Goal: Task Accomplishment & Management: Use online tool/utility

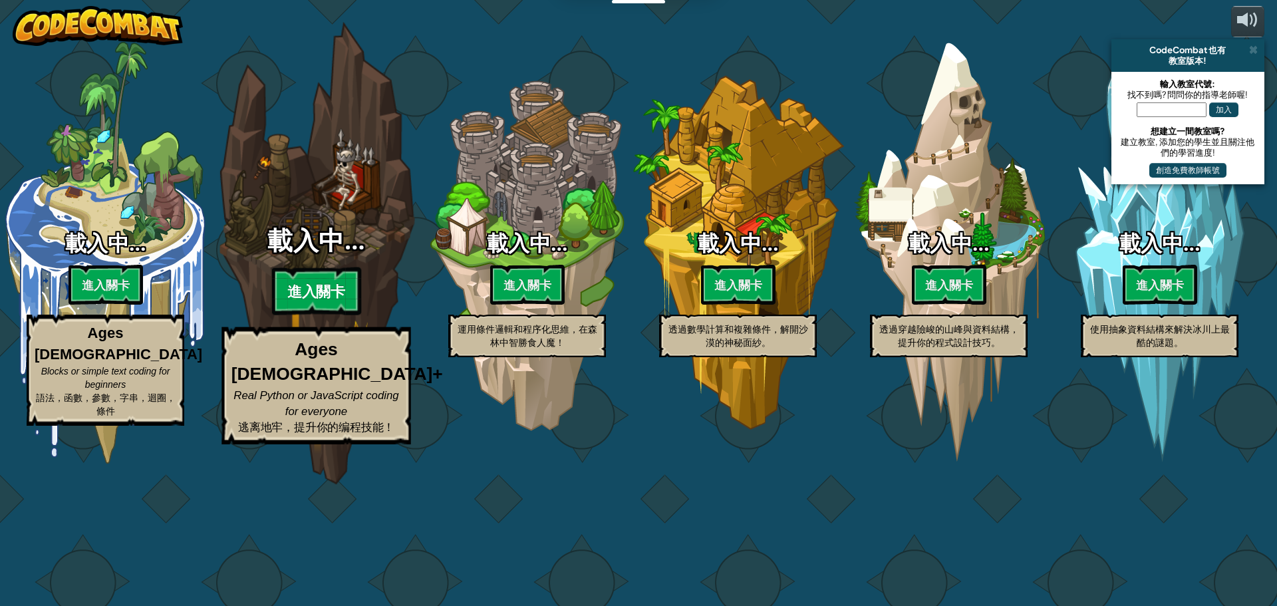
click at [307, 315] on btn "進入關卡" at bounding box center [315, 291] width 89 height 48
select select "zh-HANT"
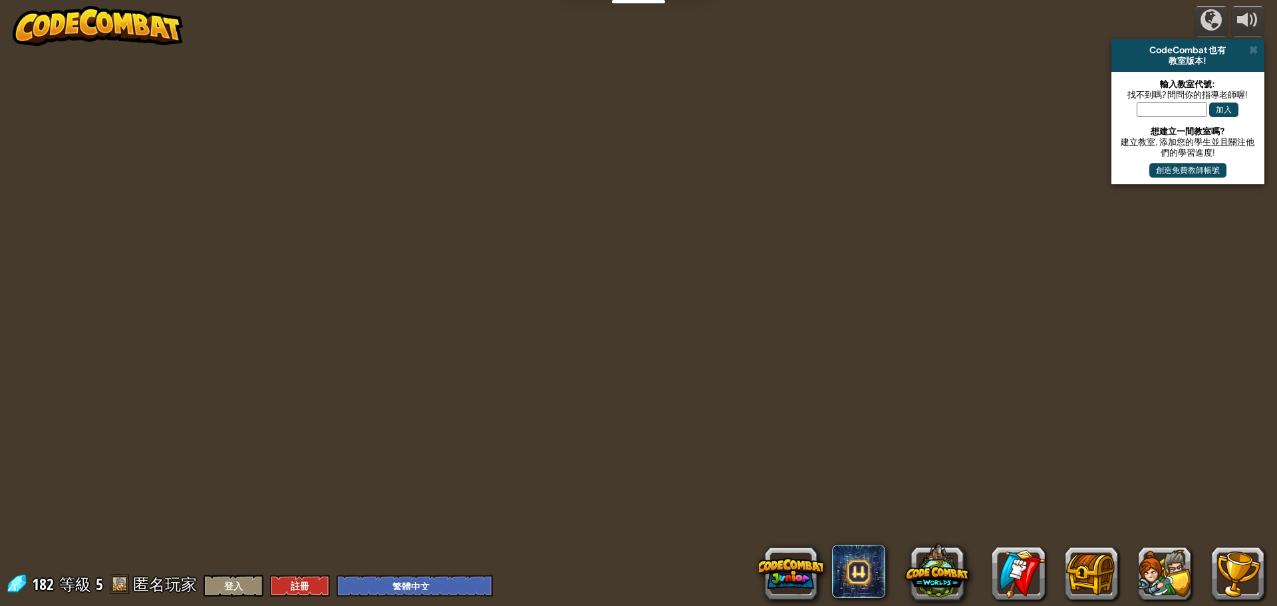
select select "zh-HANT"
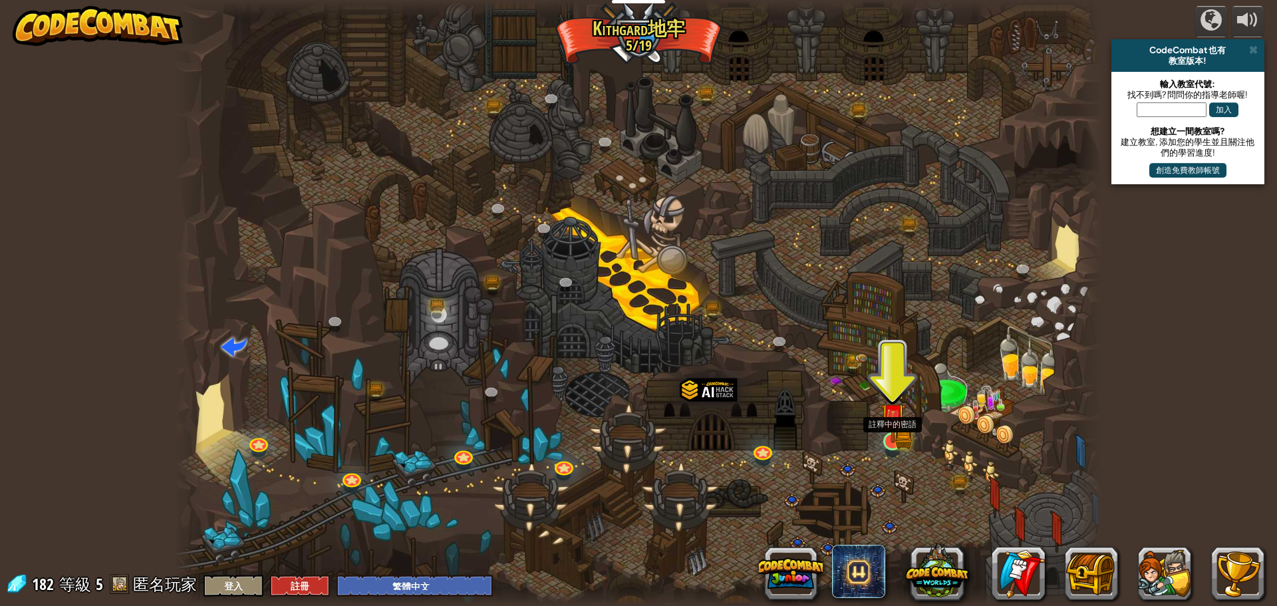
click at [891, 439] on img at bounding box center [892, 415] width 25 height 55
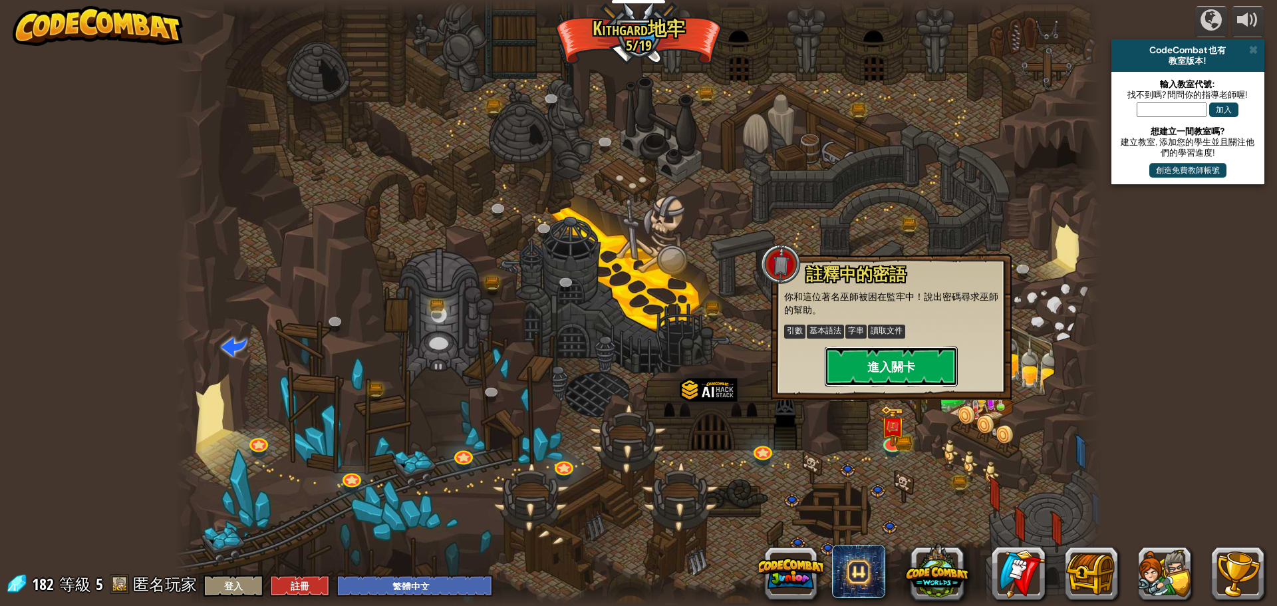
click at [889, 365] on button "進入關卡" at bounding box center [891, 366] width 133 height 40
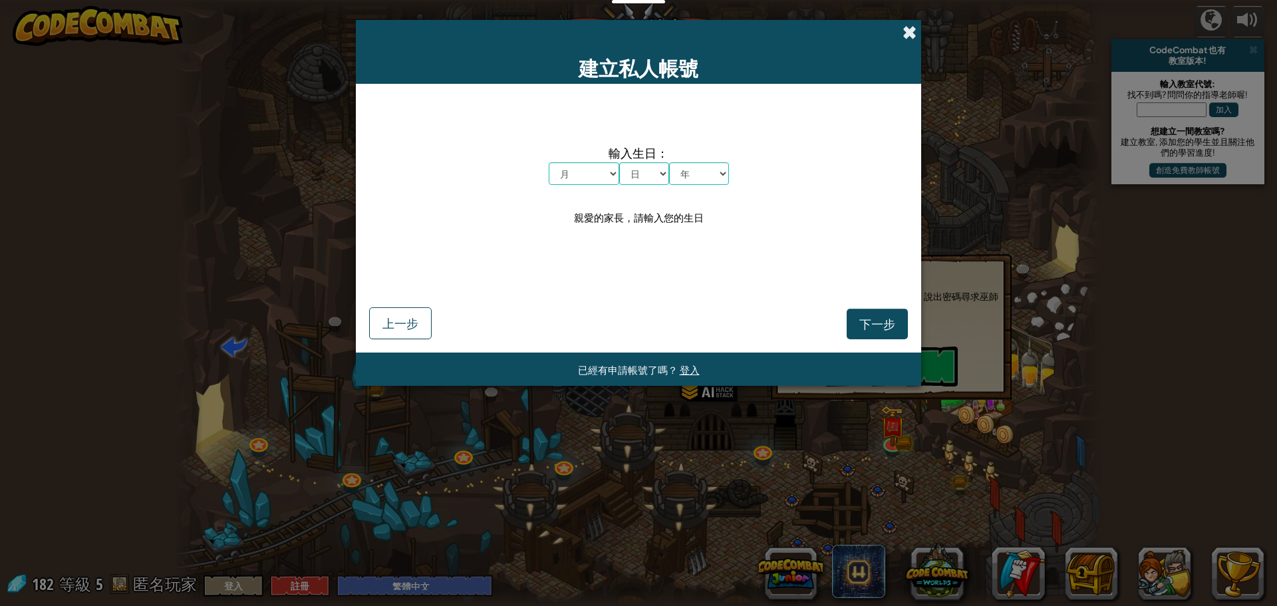
click at [911, 26] on span at bounding box center [909, 32] width 14 height 14
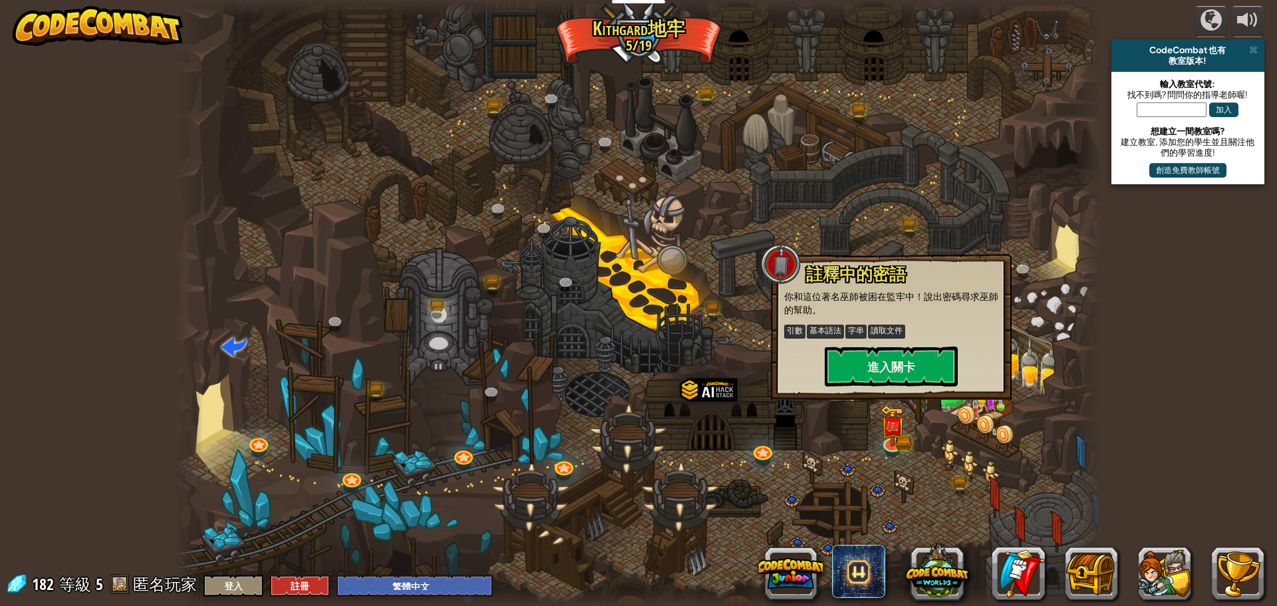
click at [115, 588] on span at bounding box center [120, 584] width 20 height 20
click at [885, 378] on button "進入關卡" at bounding box center [891, 366] width 133 height 40
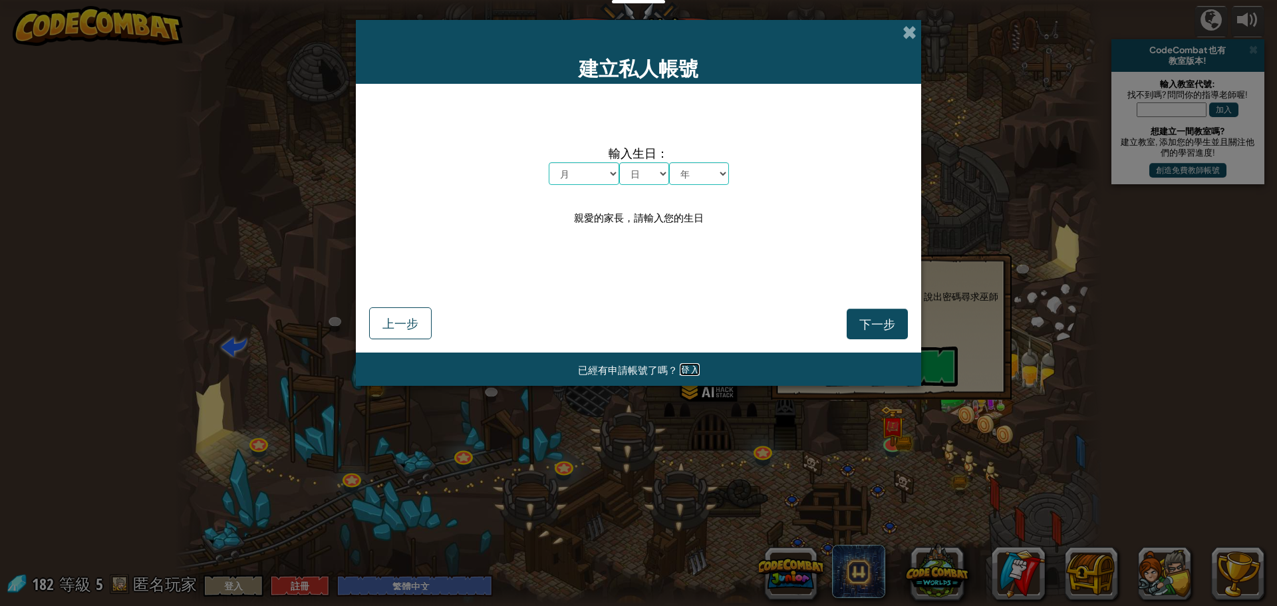
click at [692, 374] on span "登入" at bounding box center [690, 369] width 20 height 13
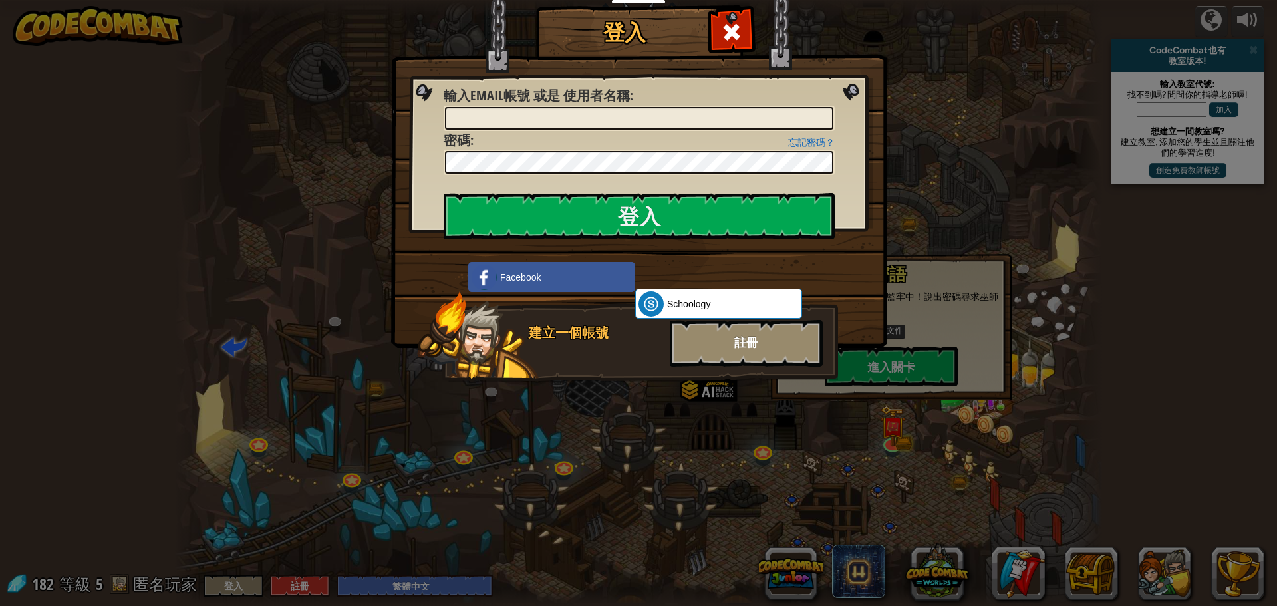
type input "[EMAIL_ADDRESS][DOMAIN_NAME]"
click at [640, 225] on input "登入" at bounding box center [639, 216] width 391 height 47
click at [650, 215] on input "登入" at bounding box center [639, 216] width 391 height 47
